Goal: Information Seeking & Learning: Check status

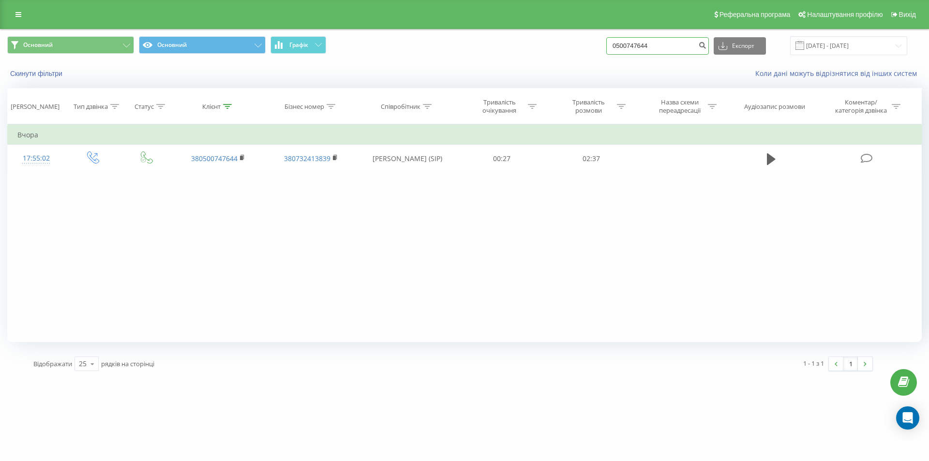
click at [666, 47] on input "0500747644" at bounding box center [657, 45] width 103 height 17
paste input "380985148995"
click at [629, 43] on input "380985148995" at bounding box center [657, 45] width 103 height 17
type input "0985148995"
